Goal: Task Accomplishment & Management: Use online tool/utility

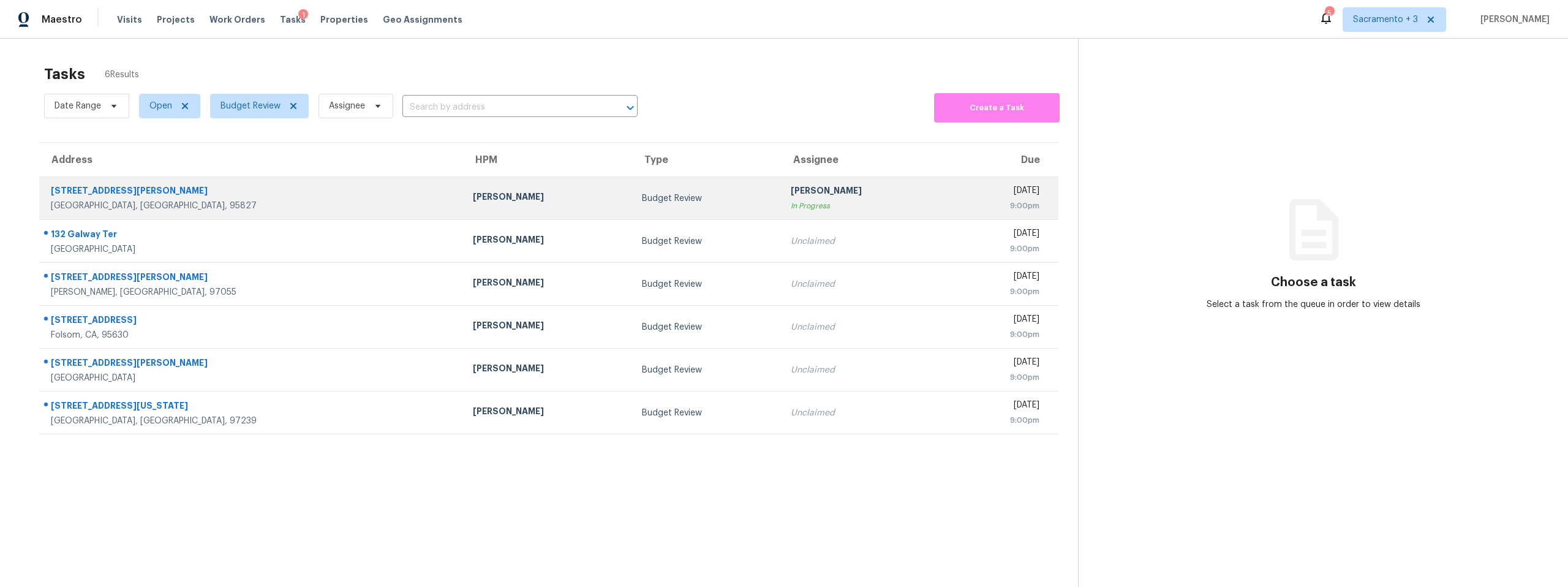
click at [108, 186] on div "[STREET_ADDRESS][PERSON_NAME]" at bounding box center [251, 191] width 402 height 15
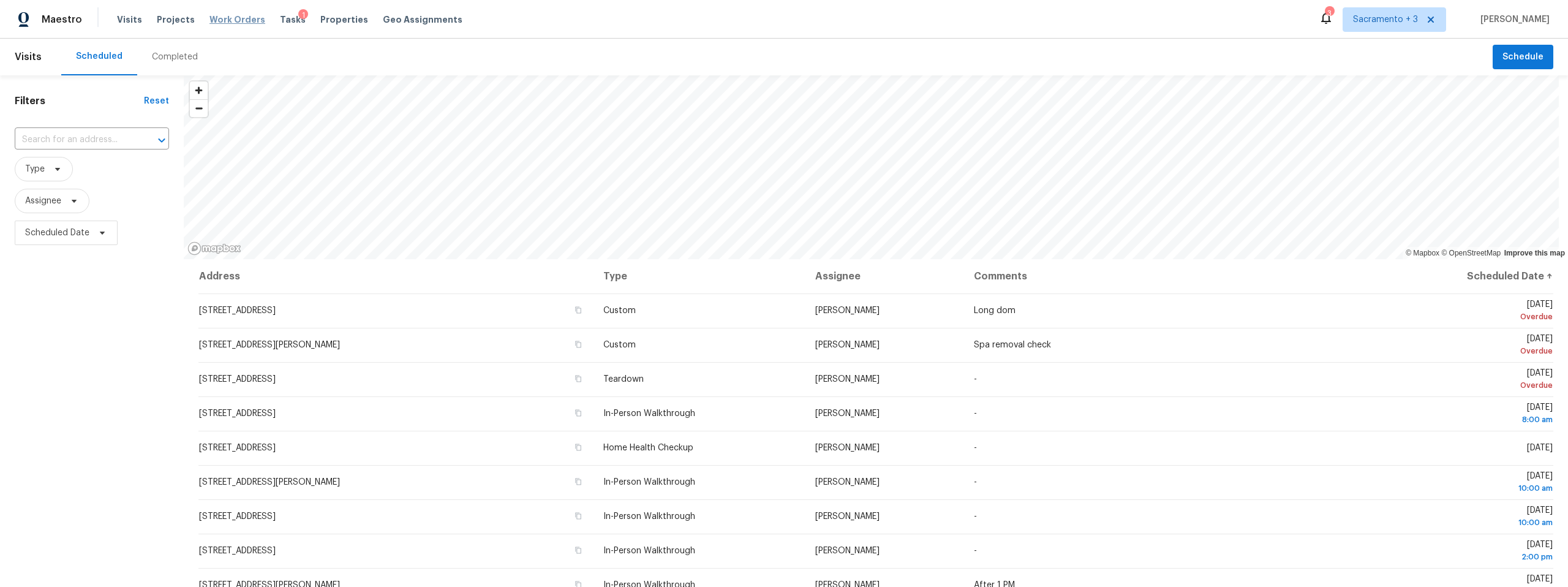
click at [234, 19] on span "Work Orders" at bounding box center [238, 20] width 55 height 12
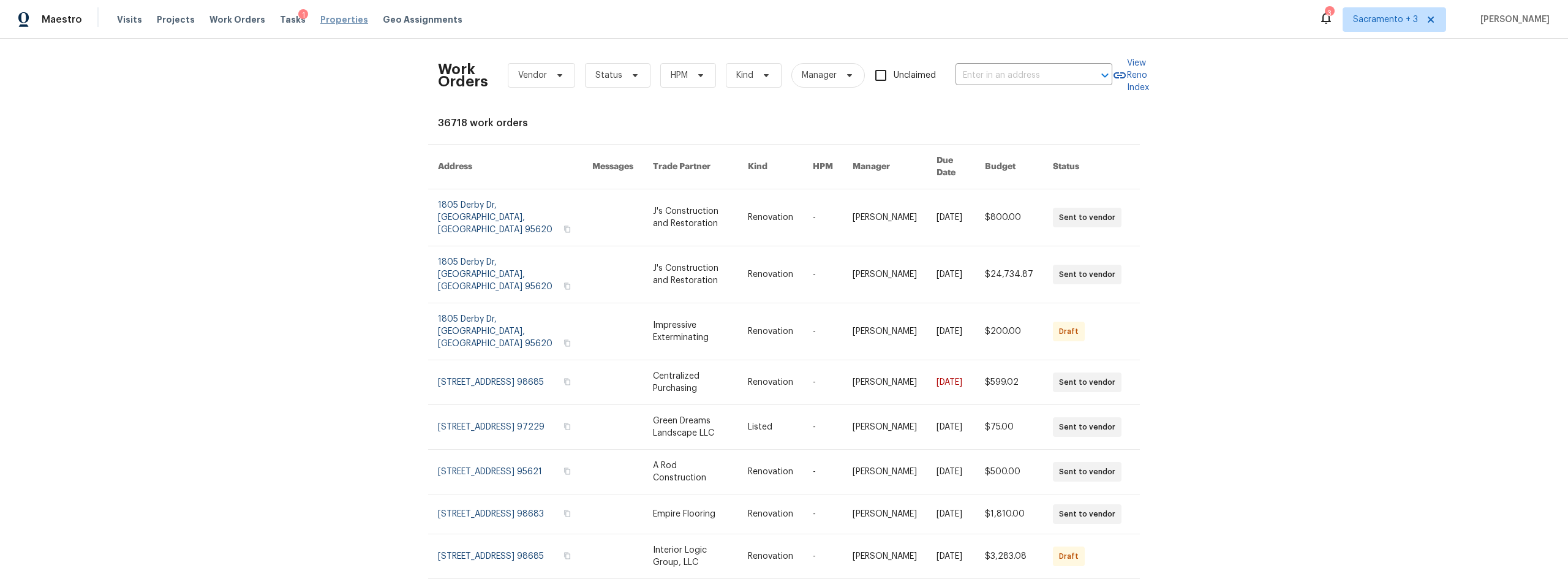
click at [321, 18] on span "Properties" at bounding box center [344, 20] width 48 height 12
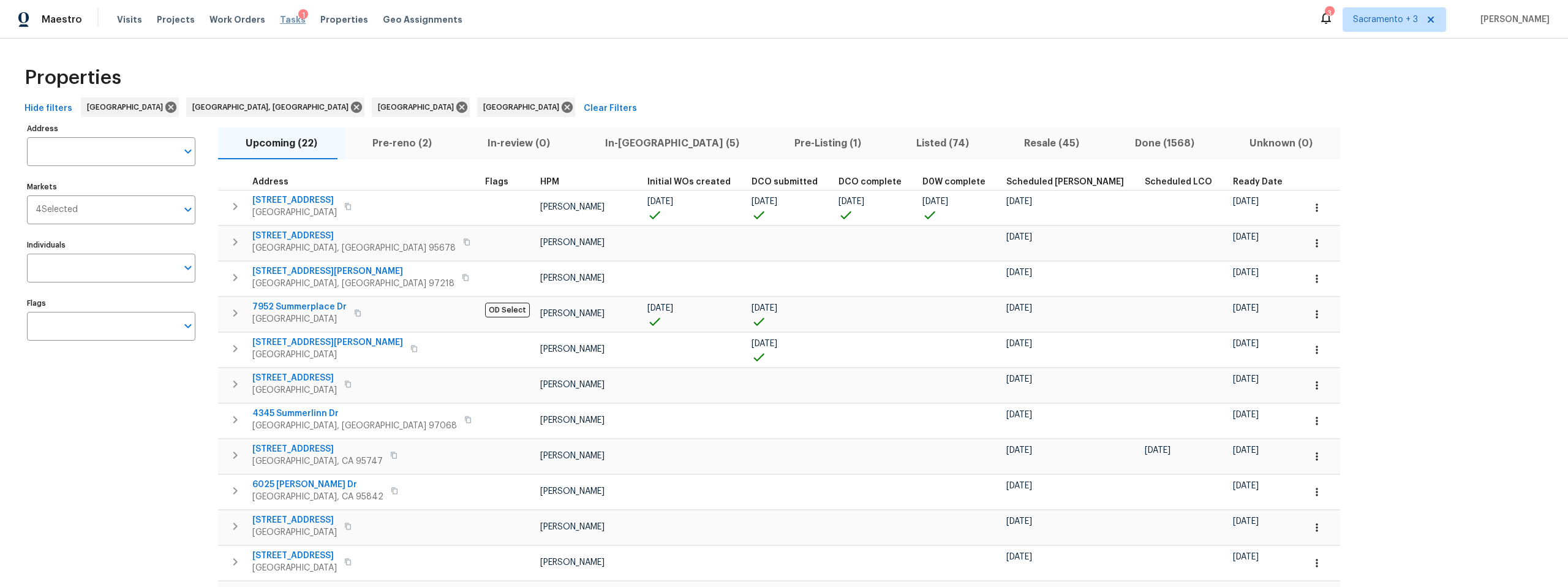
click at [280, 15] on span "Tasks" at bounding box center [293, 19] width 26 height 9
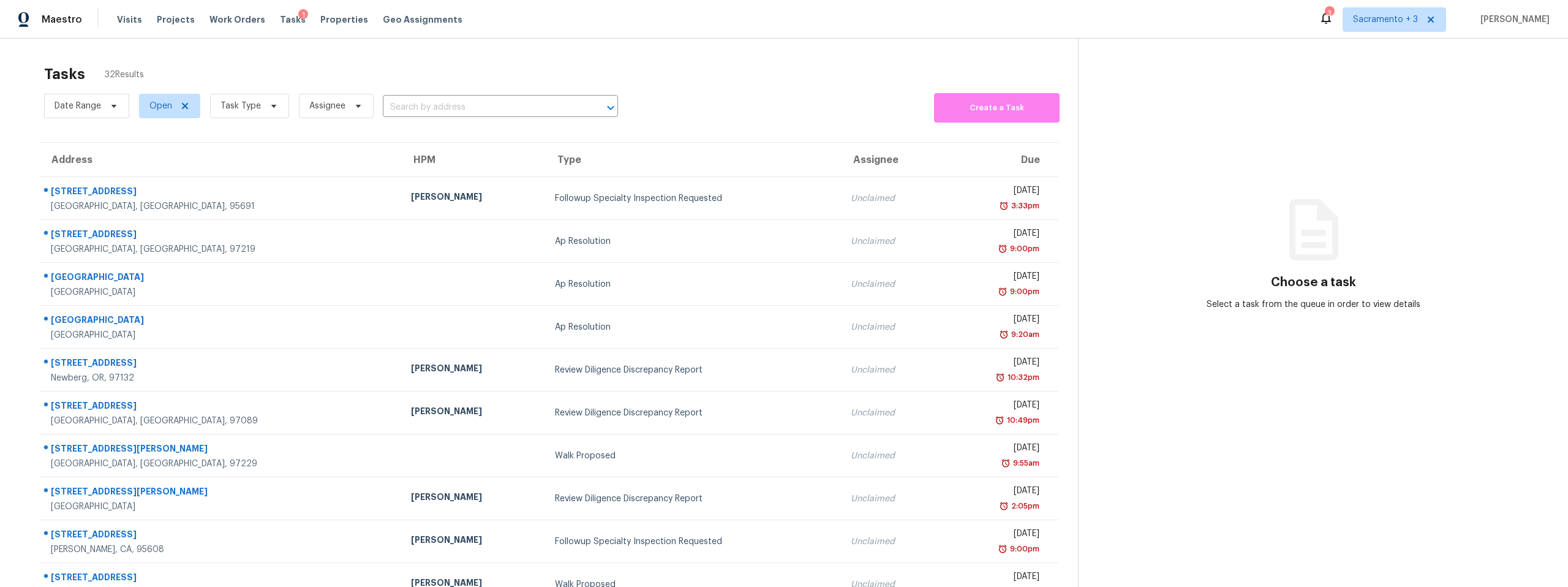
click at [236, 20] on span "Work Orders" at bounding box center [238, 20] width 55 height 12
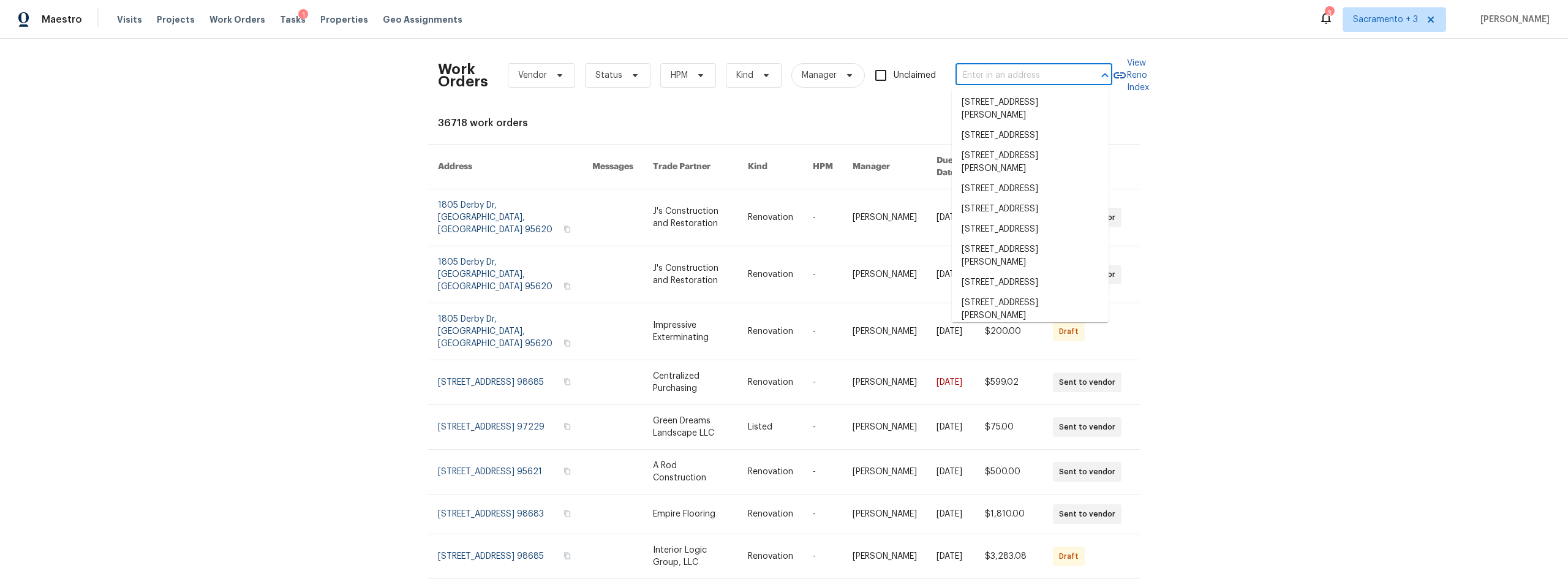
click at [1011, 70] on input "text" at bounding box center [1017, 75] width 123 height 19
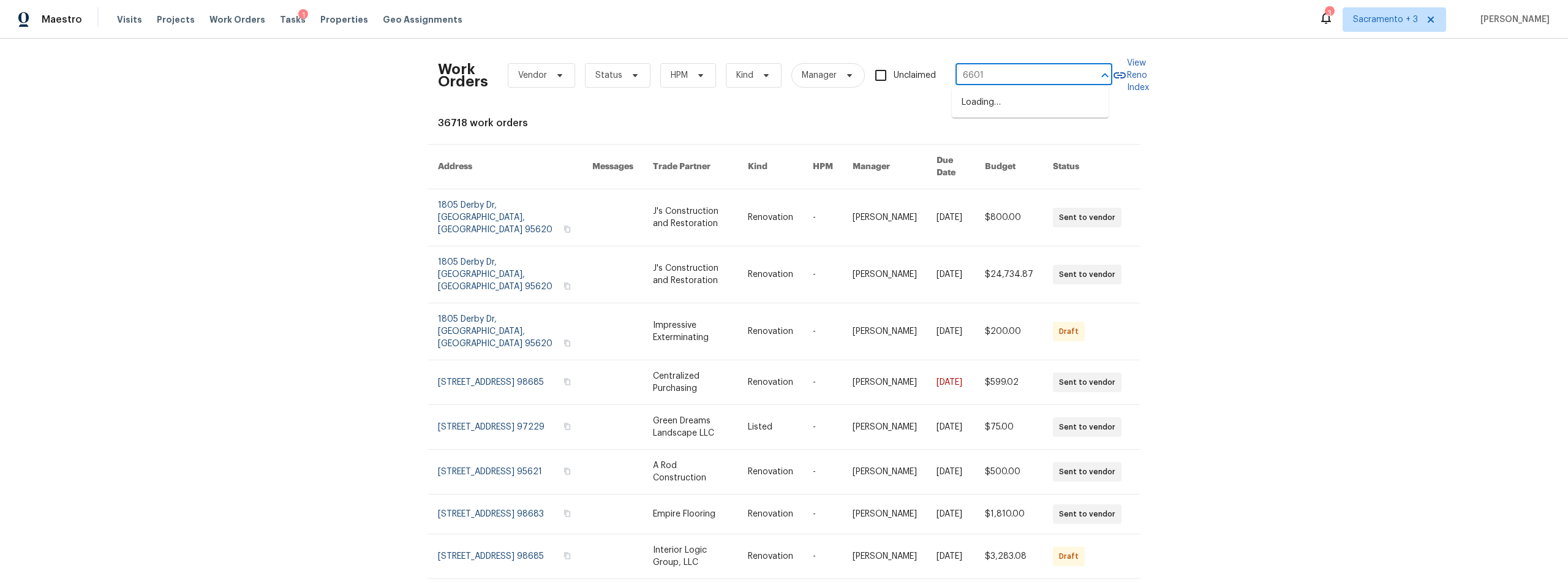
type input "6601"
click at [1019, 139] on li "[STREET_ADDRESS][PERSON_NAME]" at bounding box center [1029, 142] width 156 height 33
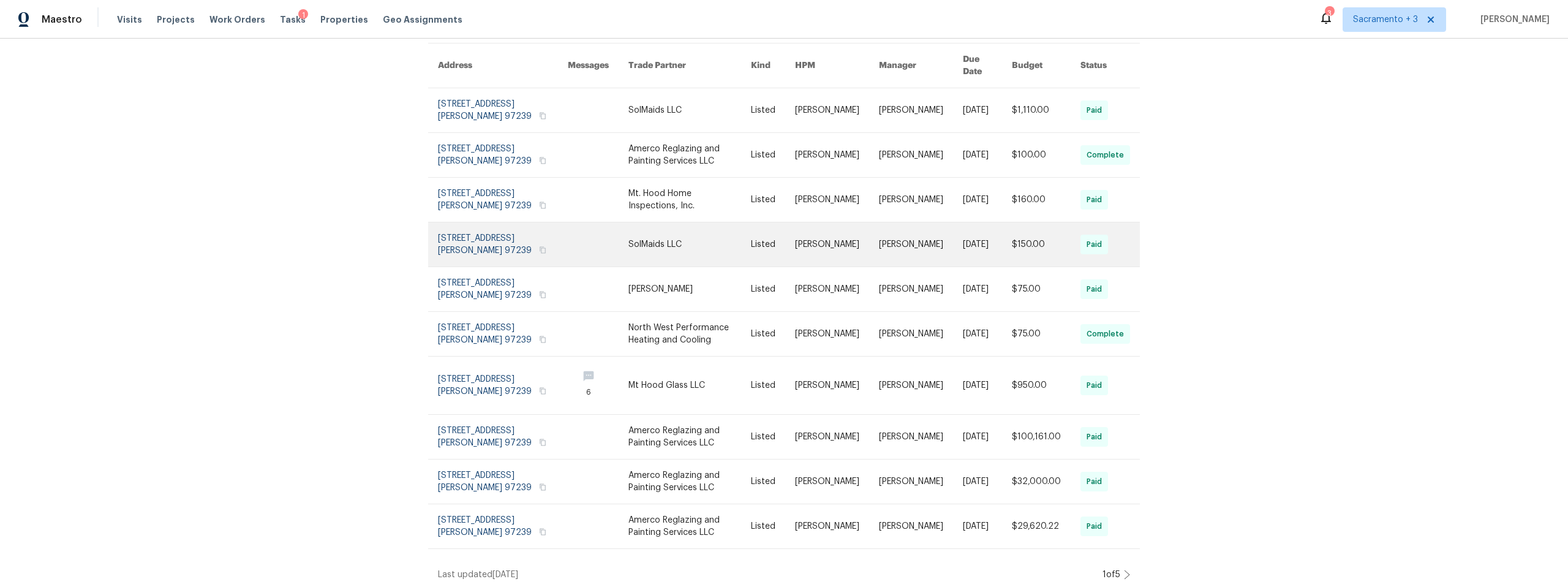
scroll to position [102, 0]
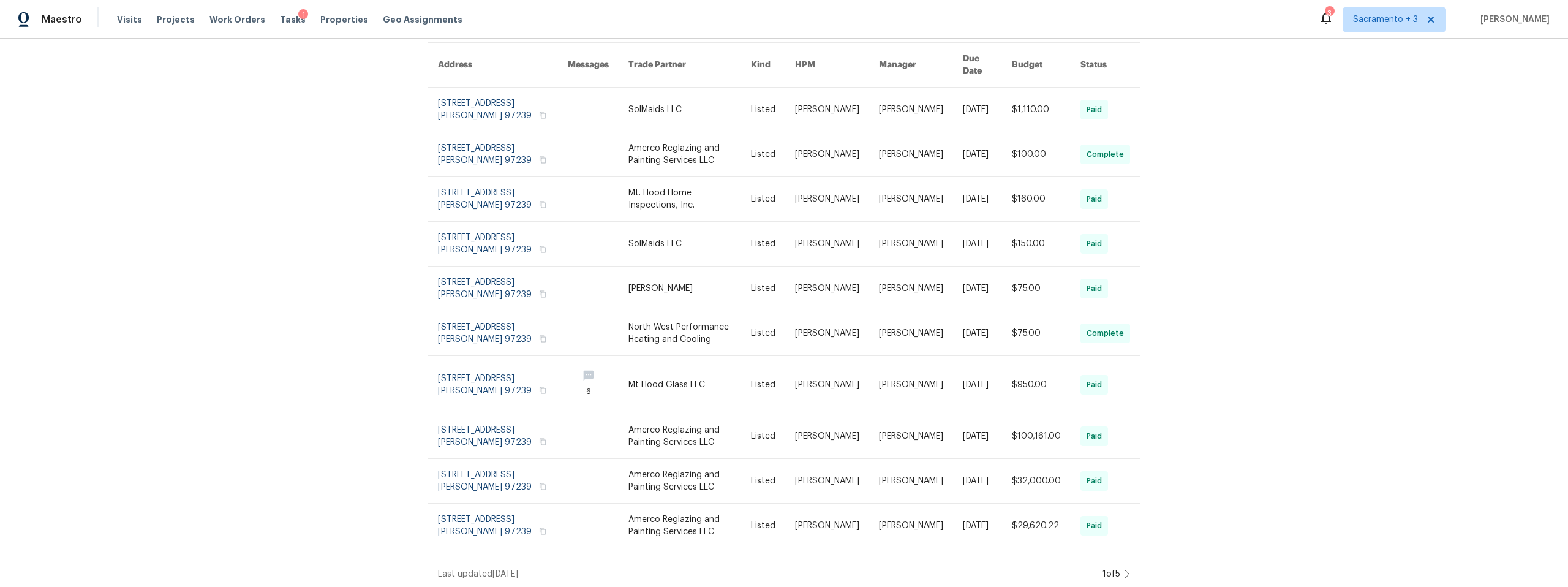
click at [1124, 569] on icon at bounding box center [1127, 574] width 6 height 10
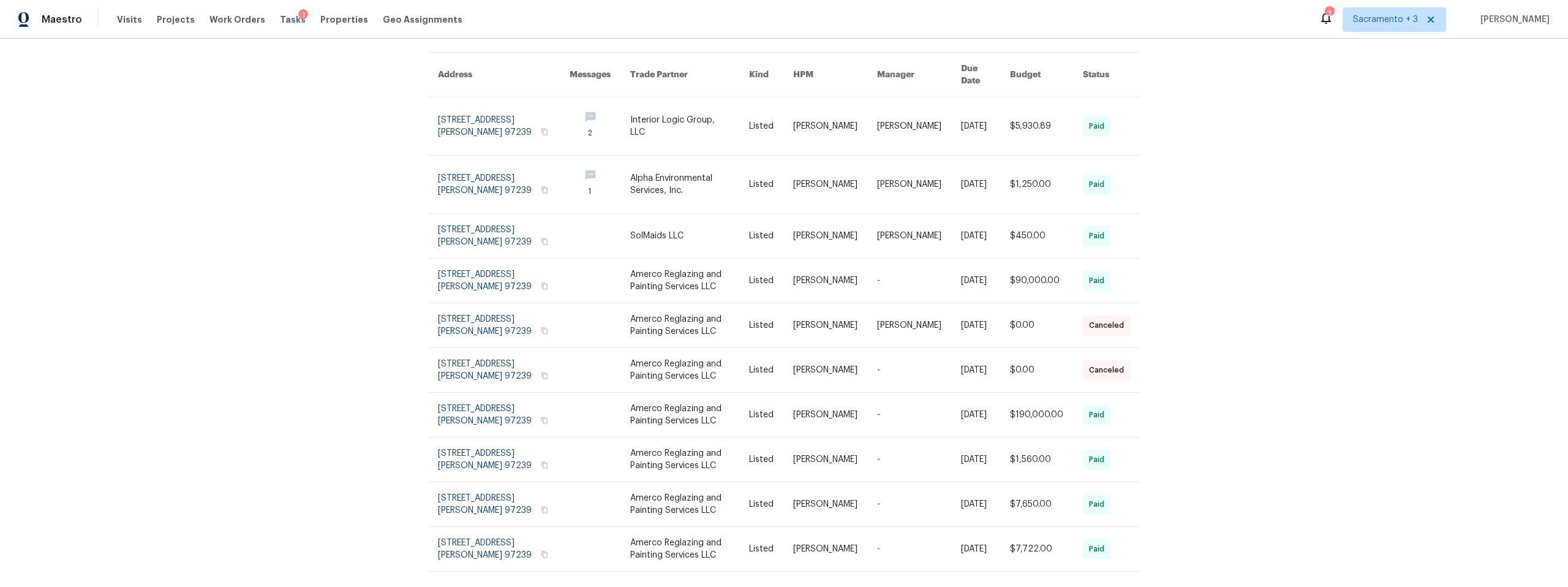
scroll to position [115, 0]
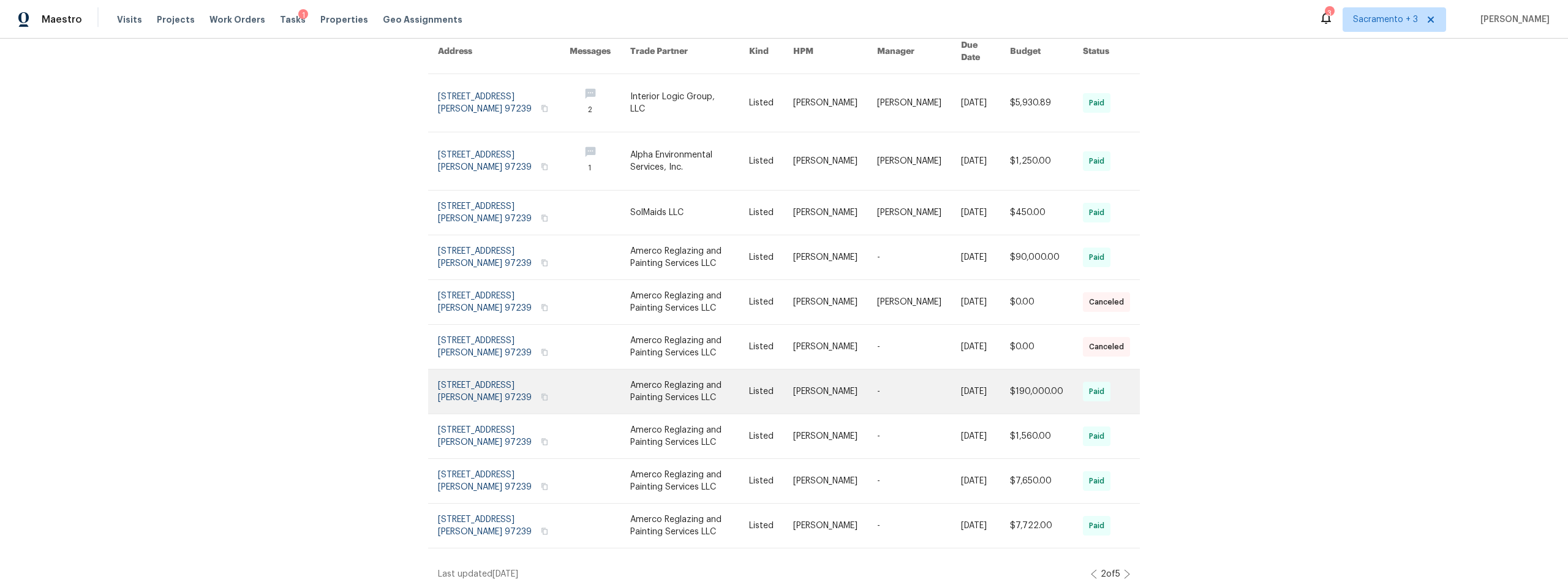
click at [471, 375] on link at bounding box center [503, 391] width 132 height 45
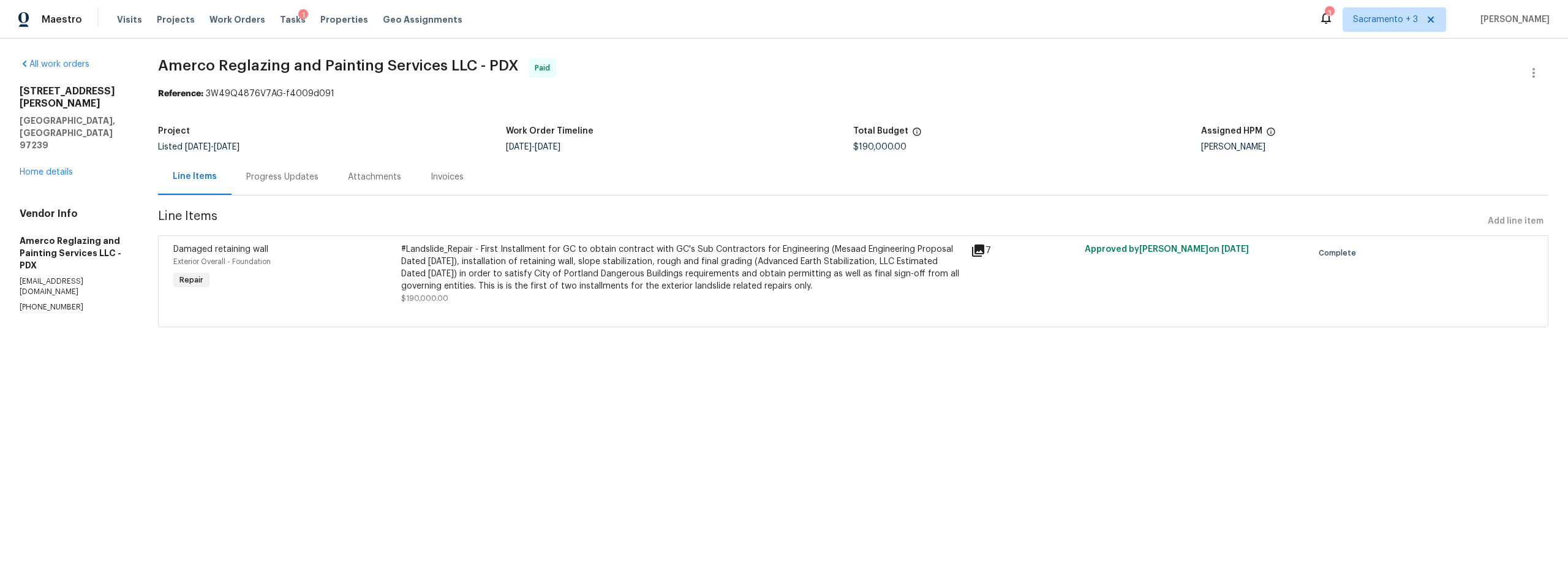
click at [438, 178] on div "Invoices" at bounding box center [446, 177] width 33 height 12
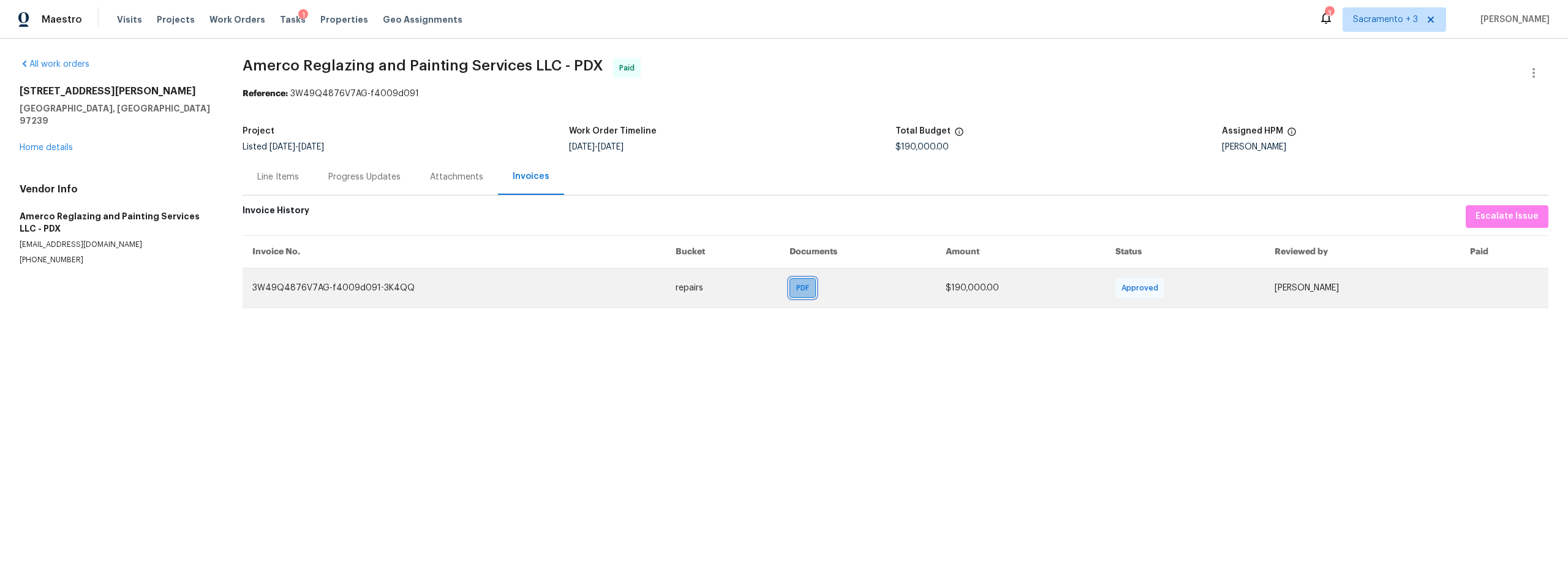
click at [804, 295] on div "PDF" at bounding box center [803, 288] width 27 height 20
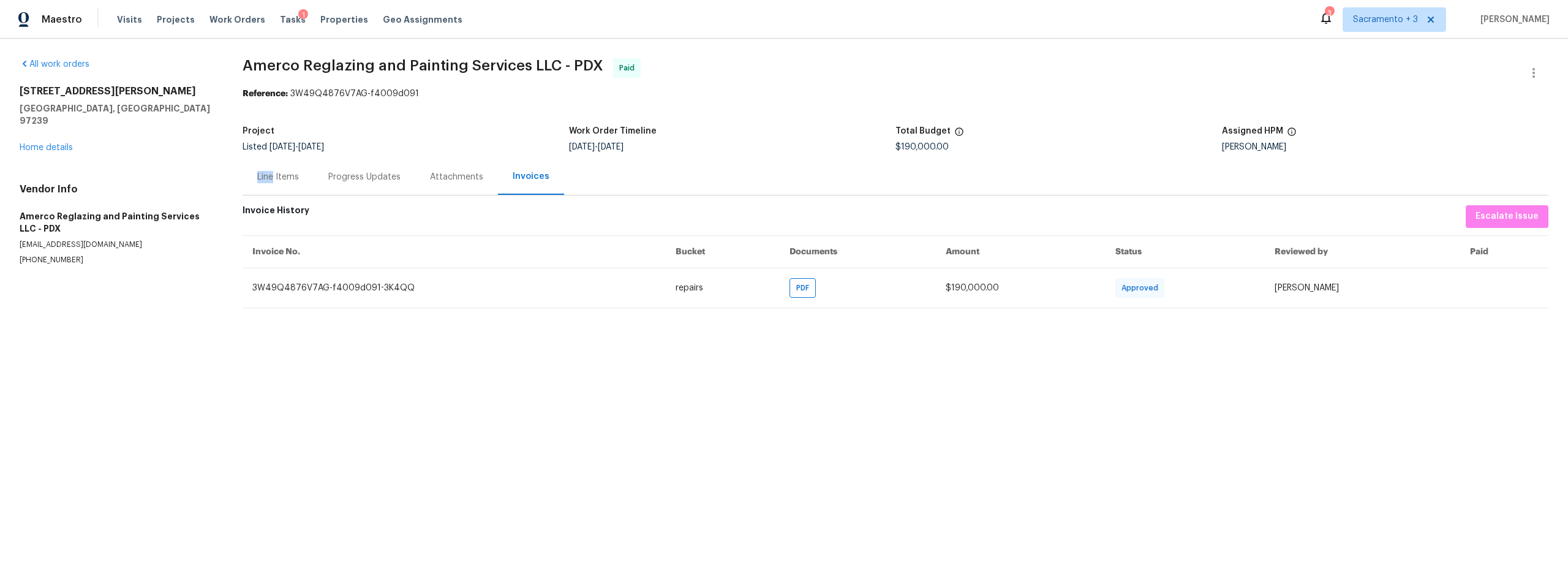
click at [271, 177] on div "Line Items" at bounding box center [278, 177] width 42 height 12
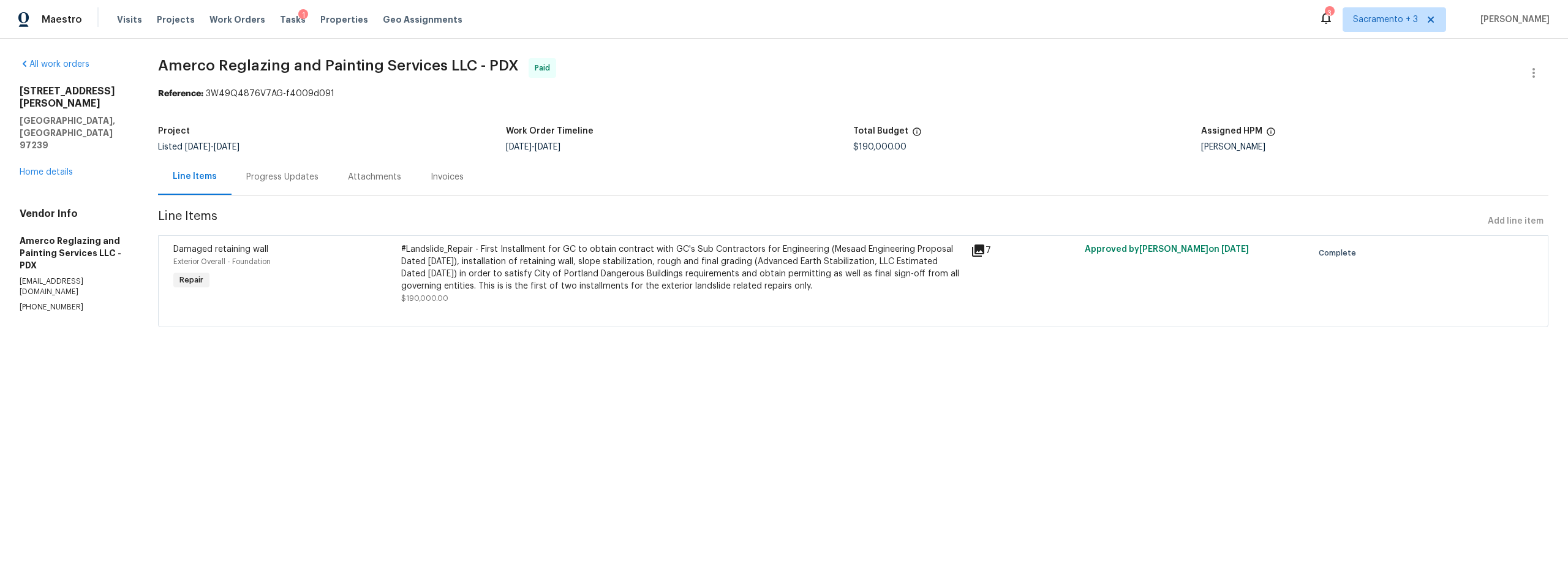
click at [690, 282] on div "#Landslide_Repair - First Installment for GC to obtain contract with GC's Sub C…" at bounding box center [682, 267] width 562 height 49
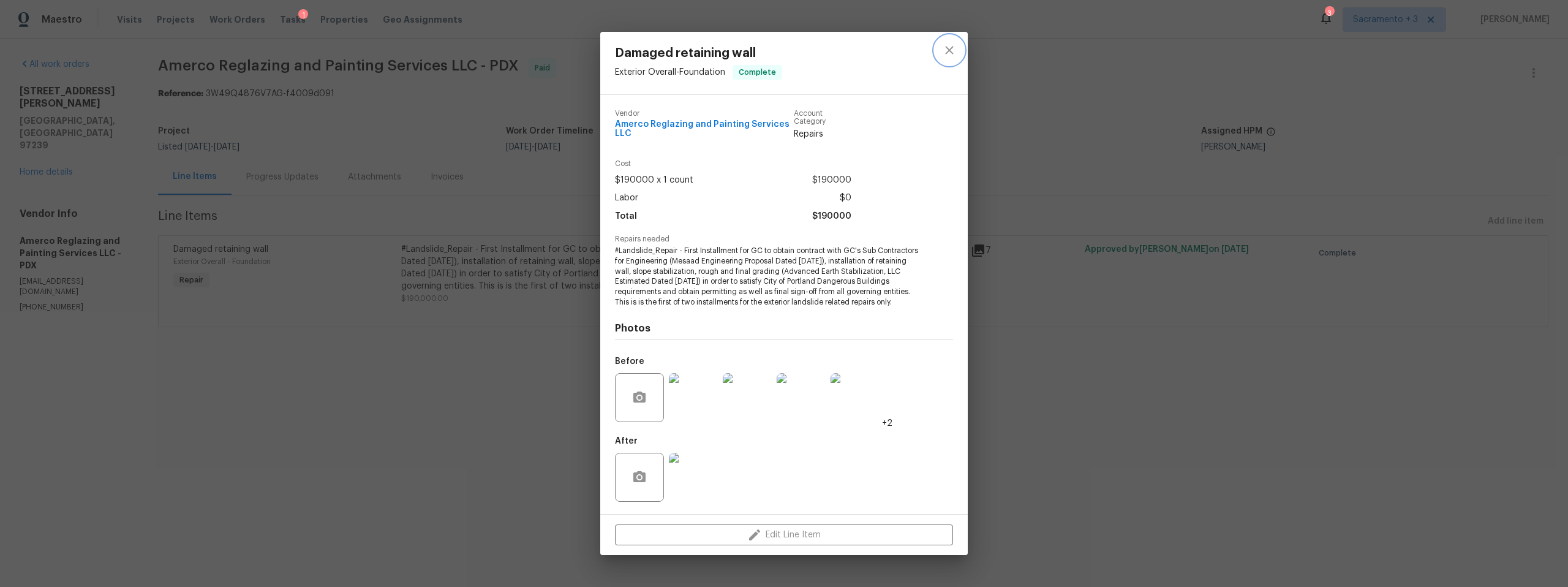
click at [950, 49] on icon "close" at bounding box center [949, 49] width 8 height 8
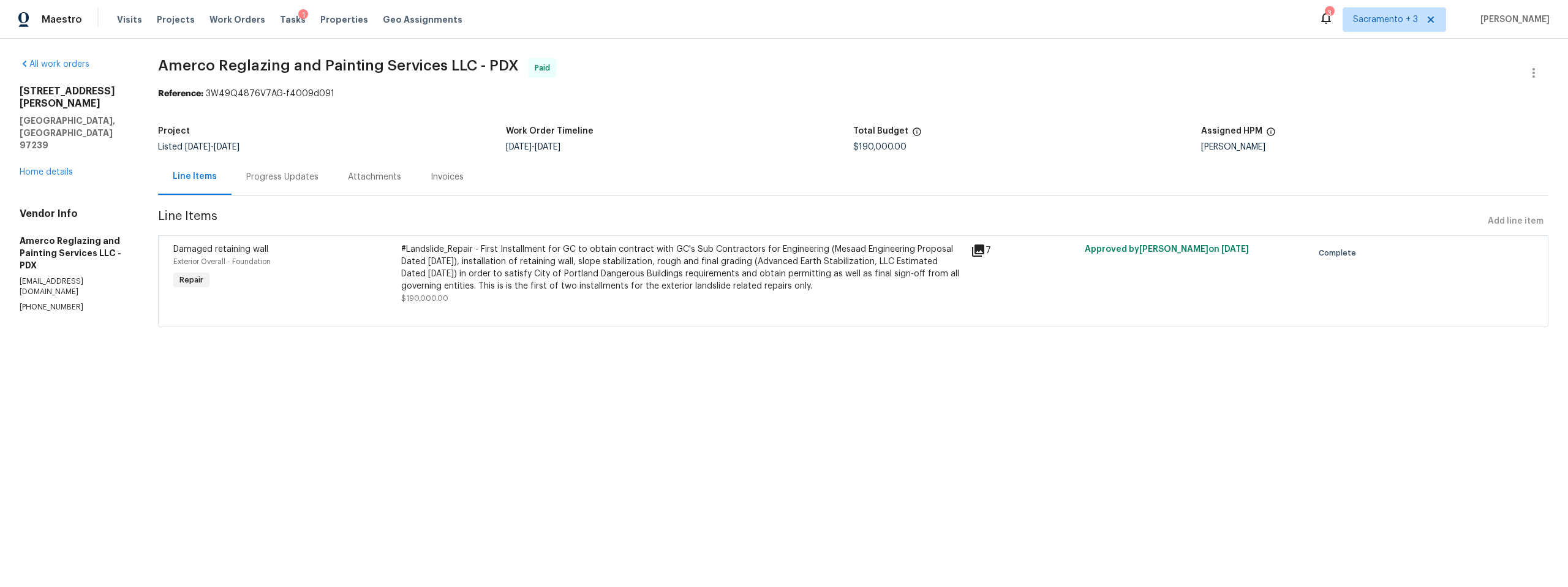
click at [440, 179] on div "Invoices" at bounding box center [446, 177] width 33 height 12
